Goal: Find specific page/section: Find specific page/section

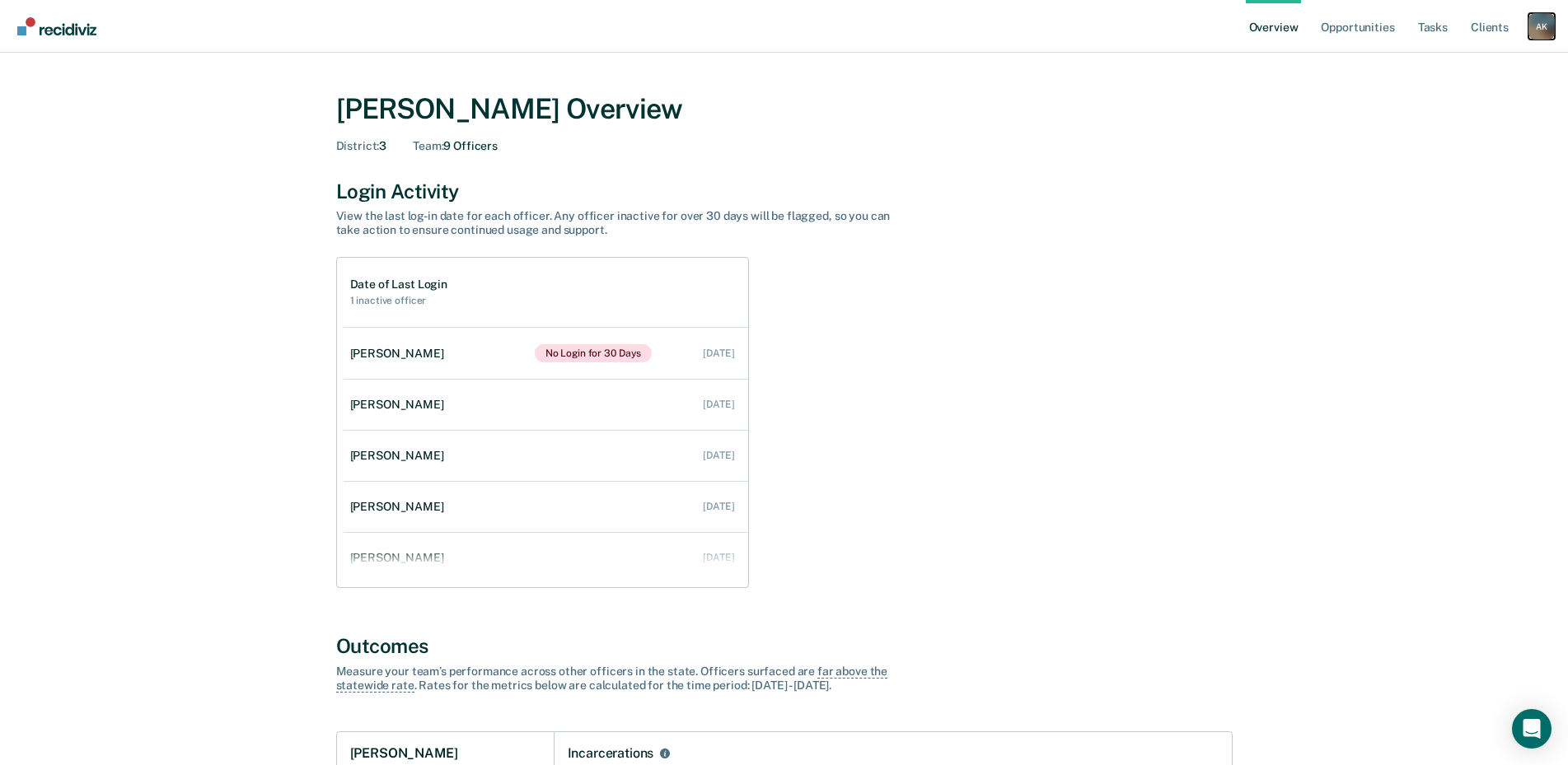
click at [1539, 28] on div "A K" at bounding box center [1541, 26] width 26 height 26
click at [1473, 105] on link "Go to Operations" at bounding box center [1475, 106] width 133 height 14
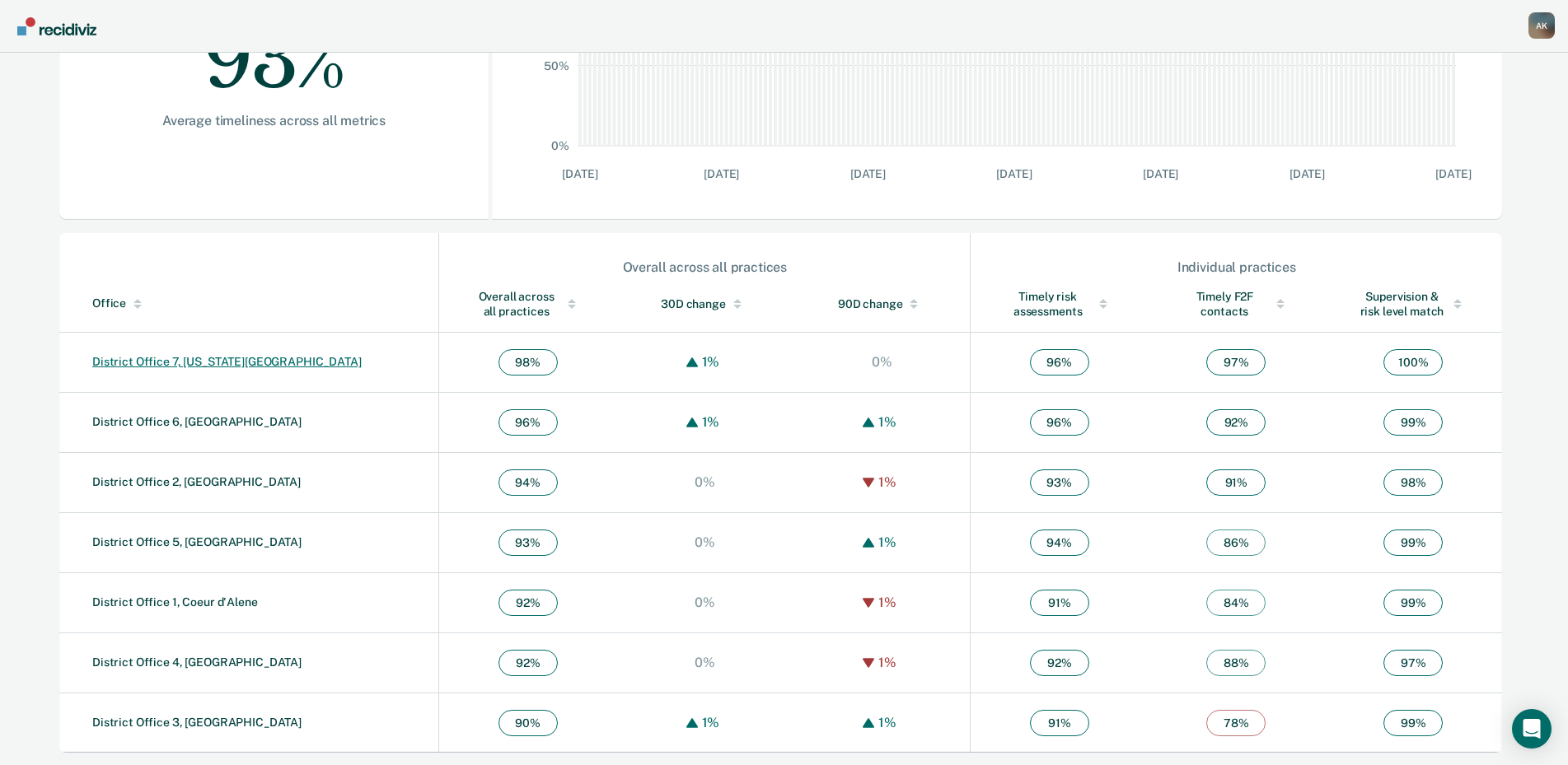
scroll to position [383, 0]
click at [196, 721] on link "District Office 3, [GEOGRAPHIC_DATA]" at bounding box center [196, 721] width 209 height 13
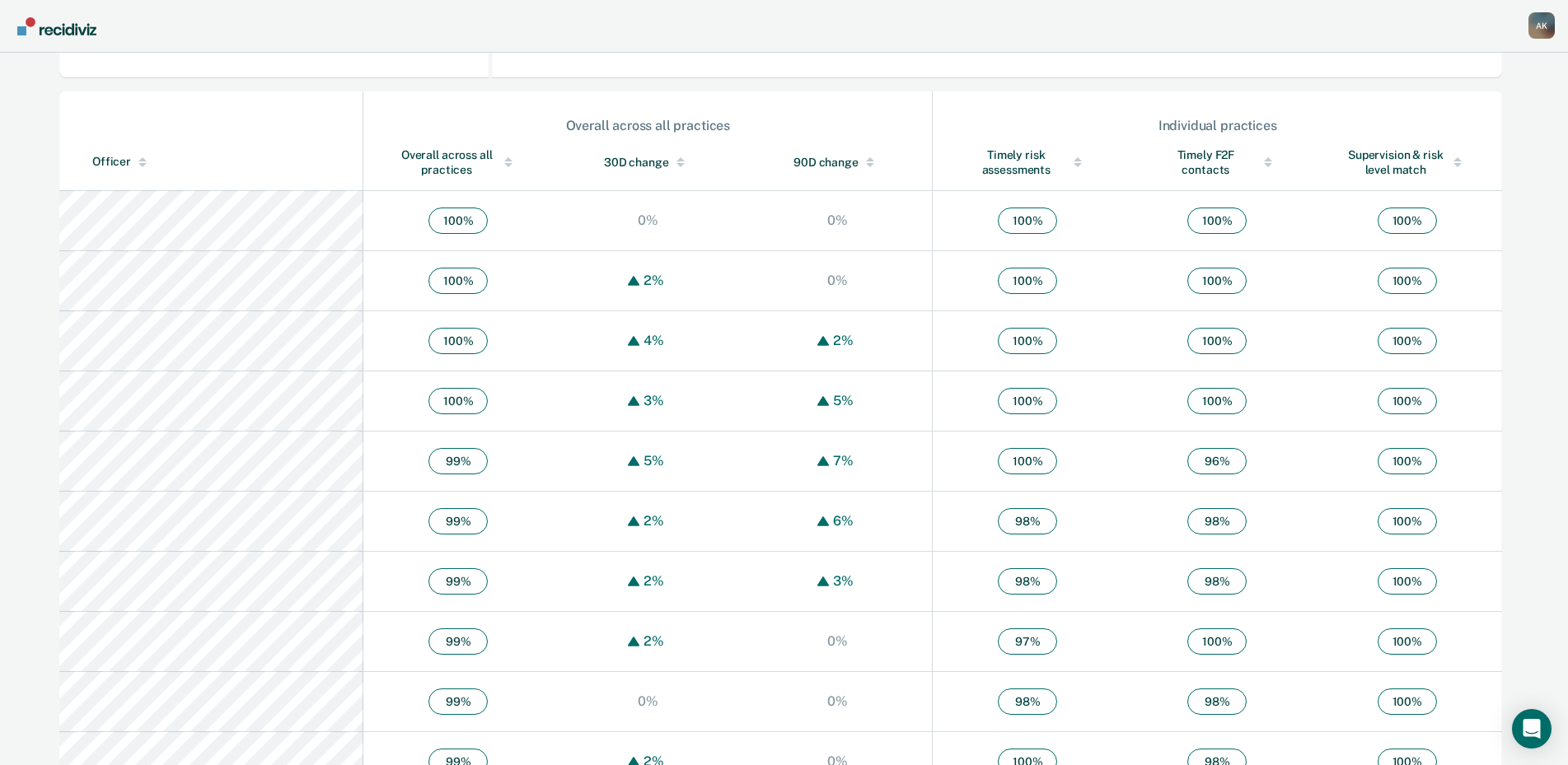
scroll to position [576, 0]
